Goal: Task Accomplishment & Management: Complete application form

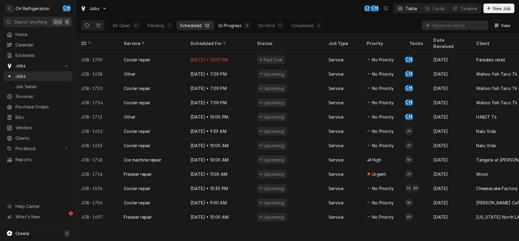
click at [238, 24] on div "In Progress" at bounding box center [230, 25] width 24 height 6
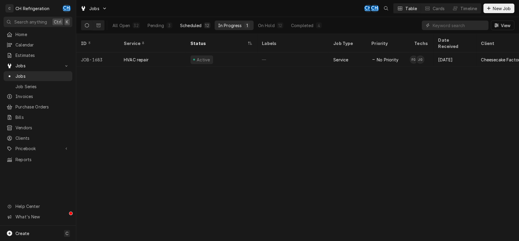
click at [185, 22] on div "Scheduled" at bounding box center [190, 25] width 21 height 6
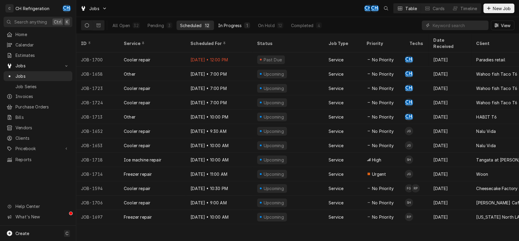
click at [228, 27] on div "In Progress" at bounding box center [230, 25] width 24 height 6
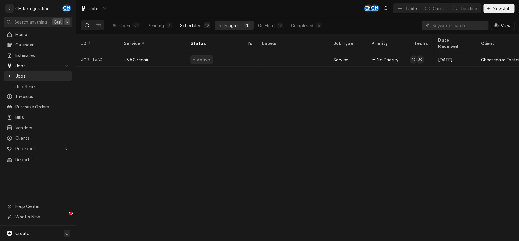
click at [185, 26] on div "Scheduled" at bounding box center [190, 25] width 21 height 6
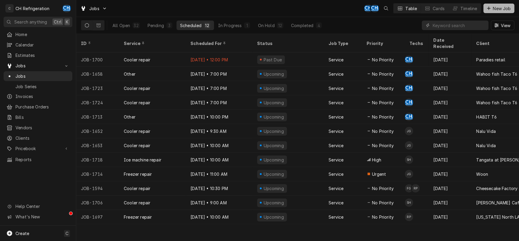
click at [490, 10] on div "Dynamic Content Wrapper" at bounding box center [489, 8] width 6 height 6
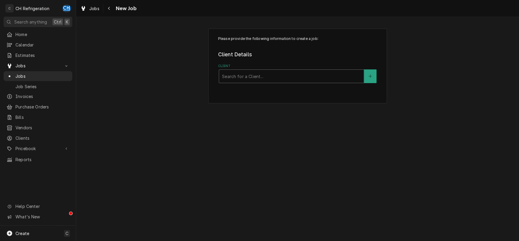
click at [249, 79] on div "Client" at bounding box center [291, 76] width 139 height 11
type input "chees"
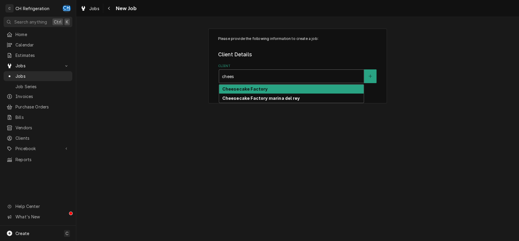
click at [255, 90] on strong "Cheesecake Factory" at bounding box center [245, 88] width 46 height 5
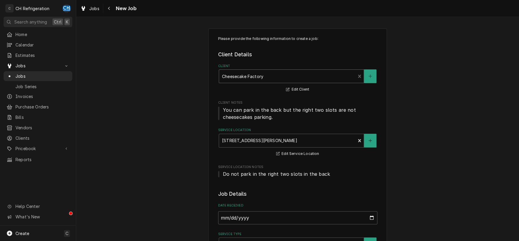
scroll to position [93, 0]
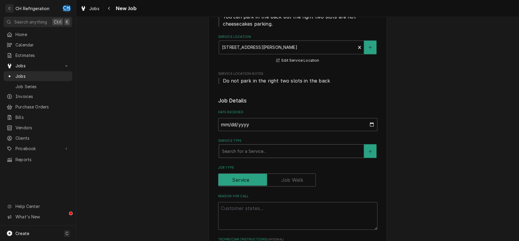
click at [253, 153] on div "Service Type" at bounding box center [291, 151] width 139 height 11
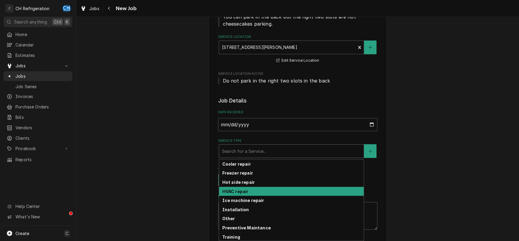
click at [248, 190] on div "HVAC repair" at bounding box center [291, 191] width 145 height 9
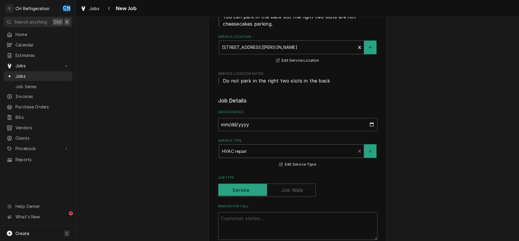
click at [250, 211] on div "Reason For Call" at bounding box center [297, 222] width 159 height 36
click at [251, 218] on textarea "Reason For Call" at bounding box center [297, 226] width 159 height 28
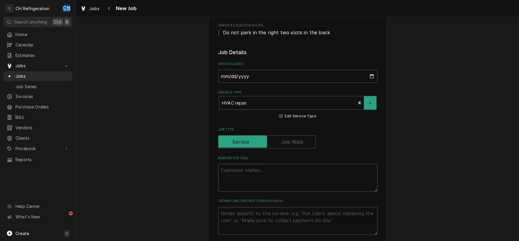
scroll to position [187, 0]
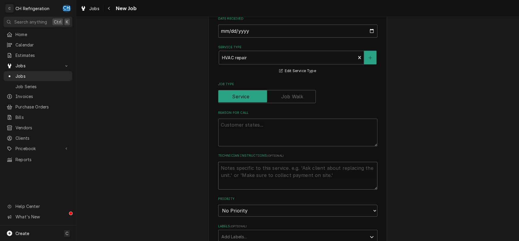
click at [272, 173] on textarea "Technician Instructions ( optional )" at bounding box center [297, 176] width 159 height 28
type textarea "x"
type textarea "S"
type textarea "x"
type textarea "Se"
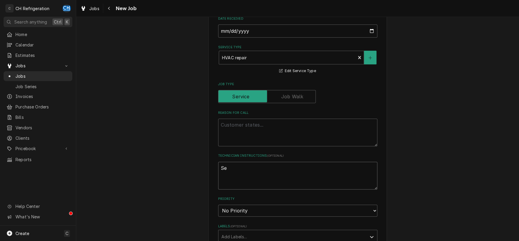
type textarea "x"
type textarea "Ser"
type textarea "x"
type textarea "Se"
type textarea "x"
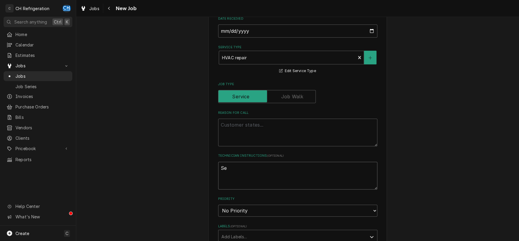
type textarea "S"
type textarea "x"
type textarea "l"
type textarea "x"
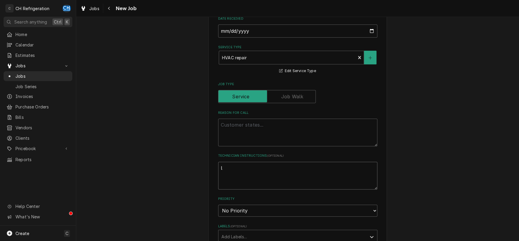
type textarea "lo"
type textarea "x"
type textarea "log"
type textarea "x"
type textarea "log"
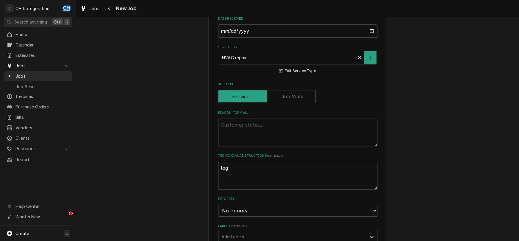
type textarea "x"
type textarea "log i"
type textarea "x"
type textarea "log in"
type textarea "x"
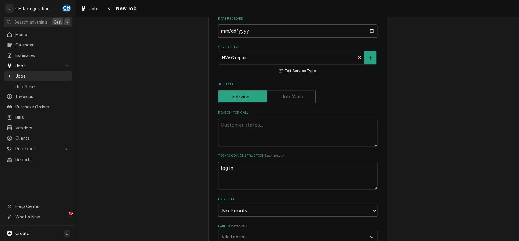
type textarea "log in"
type textarea "x"
type textarea "log in t"
type textarea "x"
type textarea "log in to"
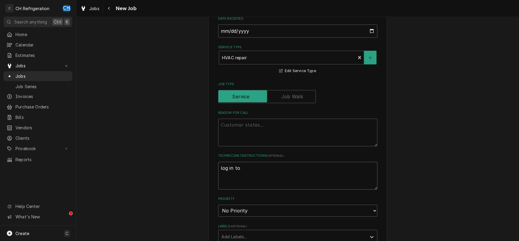
type textarea "x"
type textarea "log in to"
type textarea "x"
type textarea "log in to S"
type textarea "x"
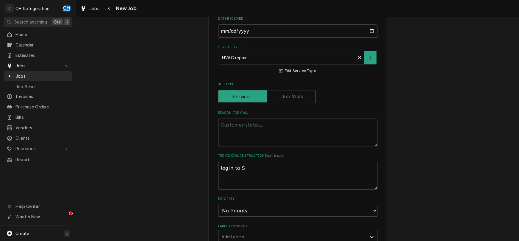
type textarea "log in to SC"
type textarea "x"
type textarea "log in to SC"
type textarea "x"
type textarea "log in to SC #"
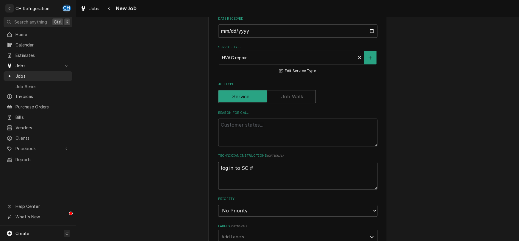
paste textarea "322616369"
type textarea "x"
type textarea "log in to SC #322616369"
type textarea "x"
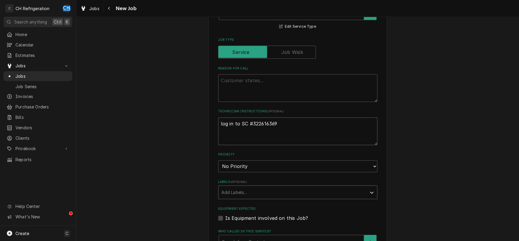
scroll to position [249, 0]
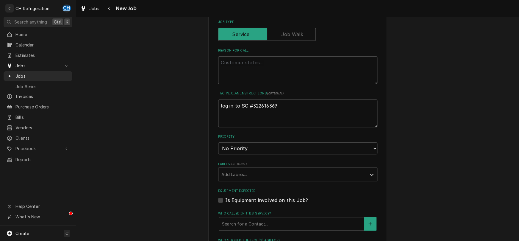
type textarea "log in to SC #322616369"
click at [218, 142] on select "No Priority Urgent High Medium Low" at bounding box center [297, 148] width 159 height 12
select select "2"
click option "High" at bounding box center [0, 0] width 0 height 0
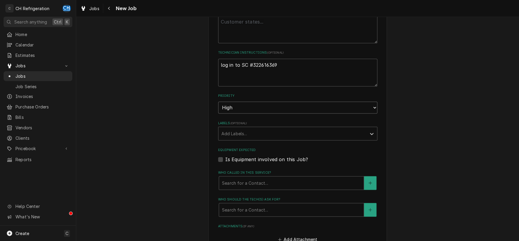
type textarea "x"
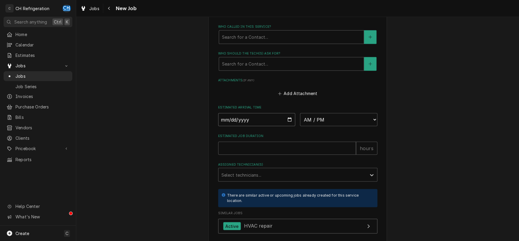
click at [272, 115] on input "Date" at bounding box center [256, 119] width 77 height 13
click at [286, 121] on input "Date" at bounding box center [256, 119] width 77 height 13
click at [288, 118] on input "Date" at bounding box center [256, 119] width 77 height 13
type input "2025-08-13"
type textarea "x"
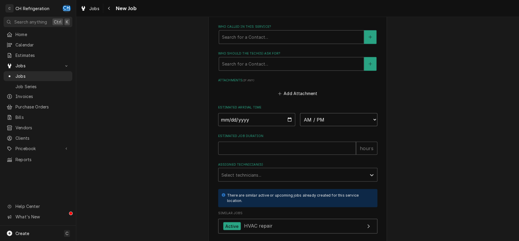
click at [300, 113] on select "AM / PM 6:00 AM 6:15 AM 6:30 AM 6:45 AM 7:00 AM 7:15 AM 7:30 AM 7:45 AM 8:00 AM…" at bounding box center [338, 119] width 77 height 13
select select "17:00:00"
click option "5:00 PM" at bounding box center [0, 0] width 0 height 0
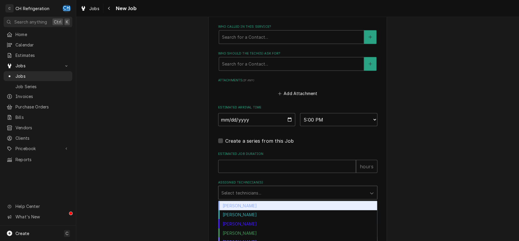
click at [267, 192] on div "Assigned Technician(s)" at bounding box center [292, 192] width 142 height 11
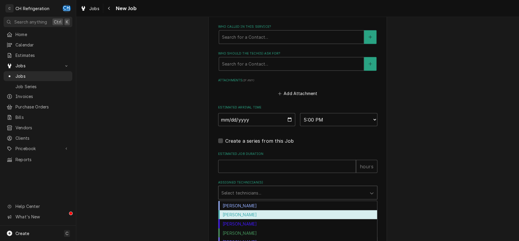
click at [251, 217] on div "Fred Gonzalez" at bounding box center [297, 214] width 159 height 9
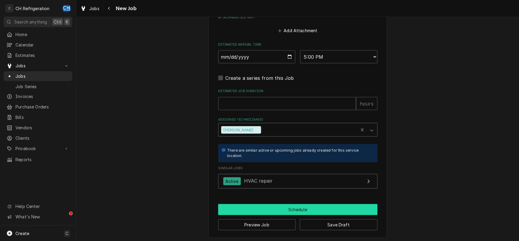
click at [293, 208] on button "Schedule" at bounding box center [297, 209] width 159 height 11
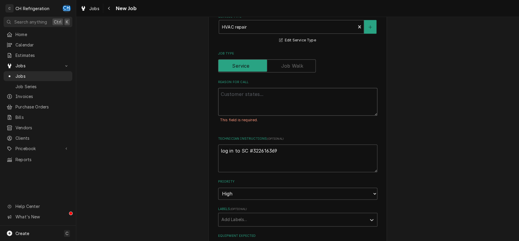
click at [247, 101] on textarea "Reason For Call" at bounding box center [297, 102] width 159 height 28
type textarea "x"
type textarea "A"
type textarea "x"
type textarea "AC"
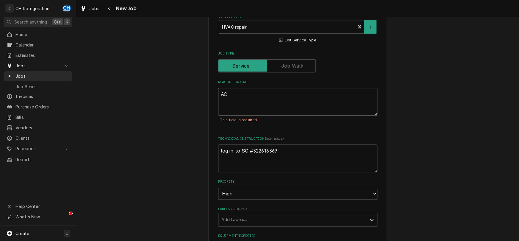
type textarea "x"
type textarea "AC"
type textarea "x"
type textarea "AC i"
type textarea "x"
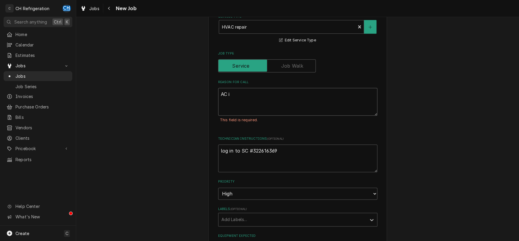
type textarea "AC in"
type textarea "x"
type textarea "AC in"
type textarea "x"
type textarea "AC in C"
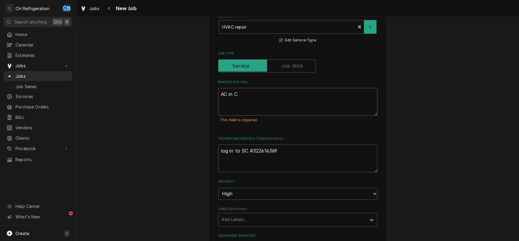
type textarea "x"
type textarea "AC in C"
type textarea "x"
type textarea "AC in C r"
type textarea "x"
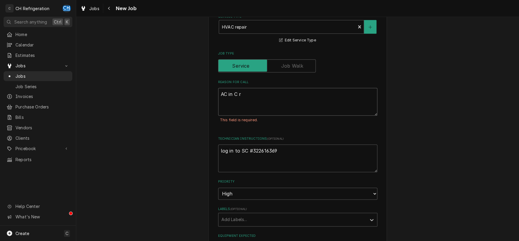
type textarea "AC in C ro"
type textarea "x"
type textarea "AC in C roo"
type textarea "x"
type textarea "AC in C room"
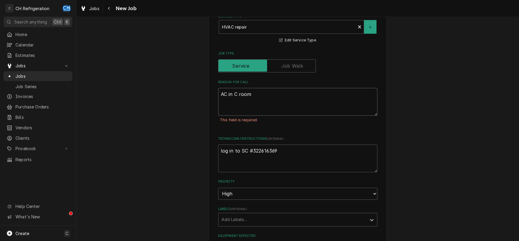
type textarea "x"
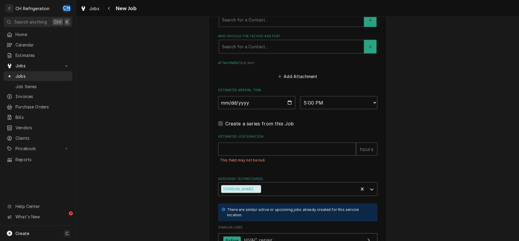
type textarea "AC in C room"
click at [286, 150] on input "Estimated Job Duration" at bounding box center [287, 148] width 138 height 13
type textarea "x"
type input "2"
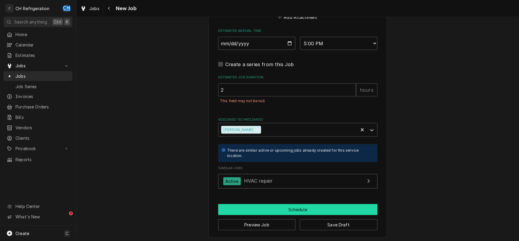
click at [292, 206] on button "Schedule" at bounding box center [297, 209] width 159 height 11
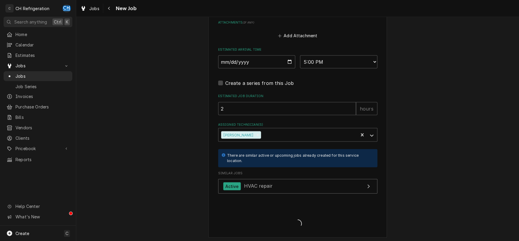
type textarea "x"
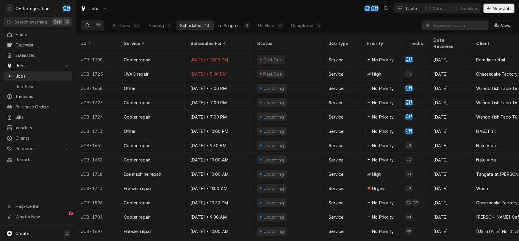
click at [234, 24] on div "In Progress" at bounding box center [230, 25] width 24 height 6
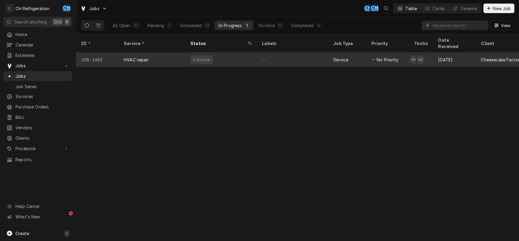
click at [267, 53] on div "—" at bounding box center [292, 59] width 71 height 14
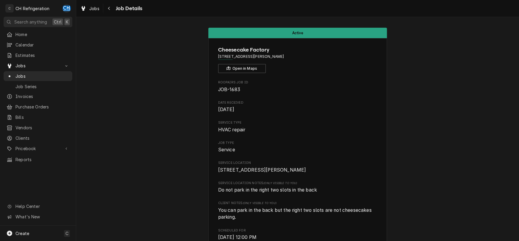
click at [107, 9] on div "Navigate back" at bounding box center [109, 8] width 6 height 6
